Goal: Task Accomplishment & Management: Manage account settings

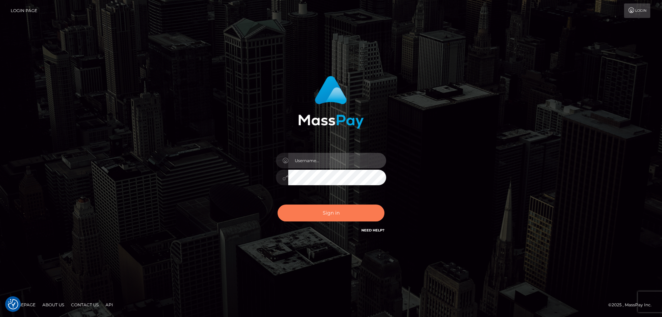
type input "emmy.navach"
click at [334, 212] on button "Sign in" at bounding box center [331, 212] width 107 height 17
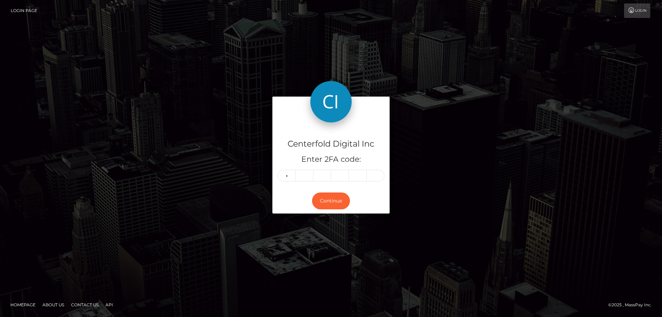
type input "7"
type input "3"
type input "6"
type input "3"
type input "9"
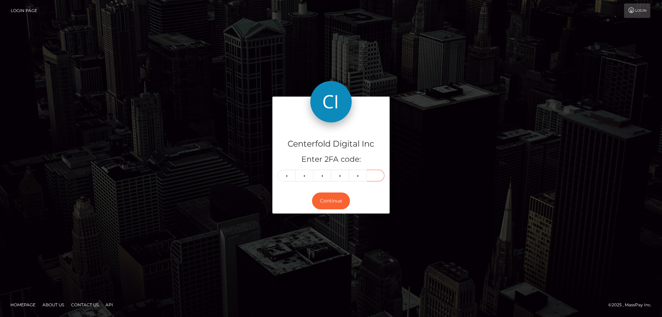
type input "0"
